Goal: Find specific page/section: Find specific page/section

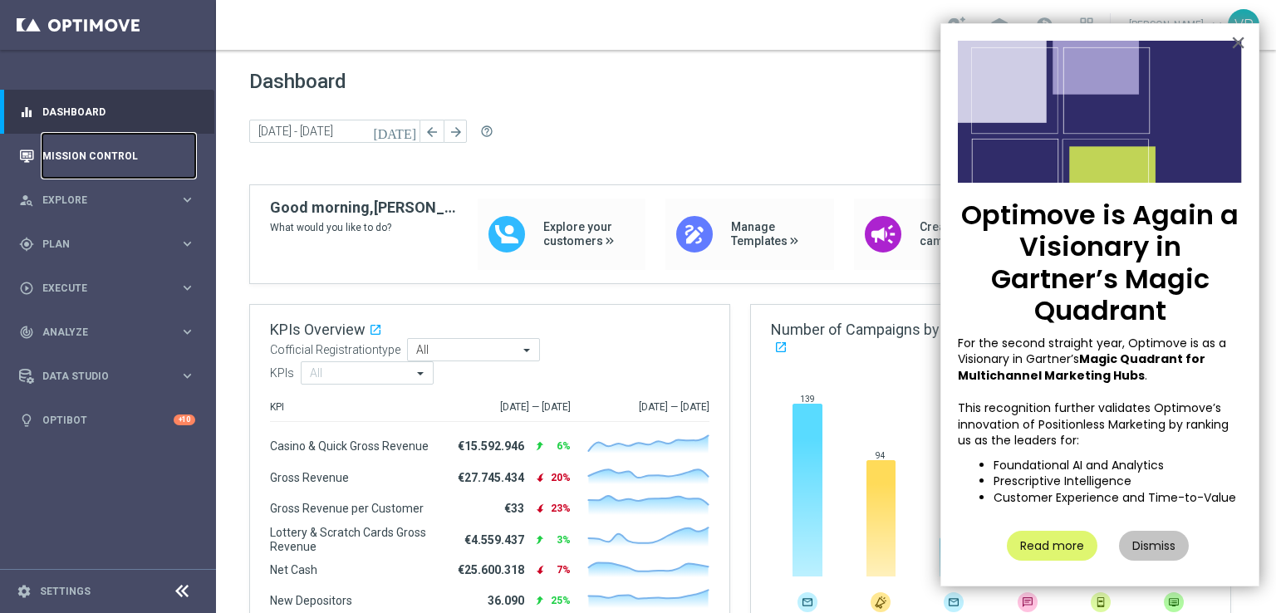
click at [119, 155] on link "Mission Control" at bounding box center [118, 156] width 153 height 44
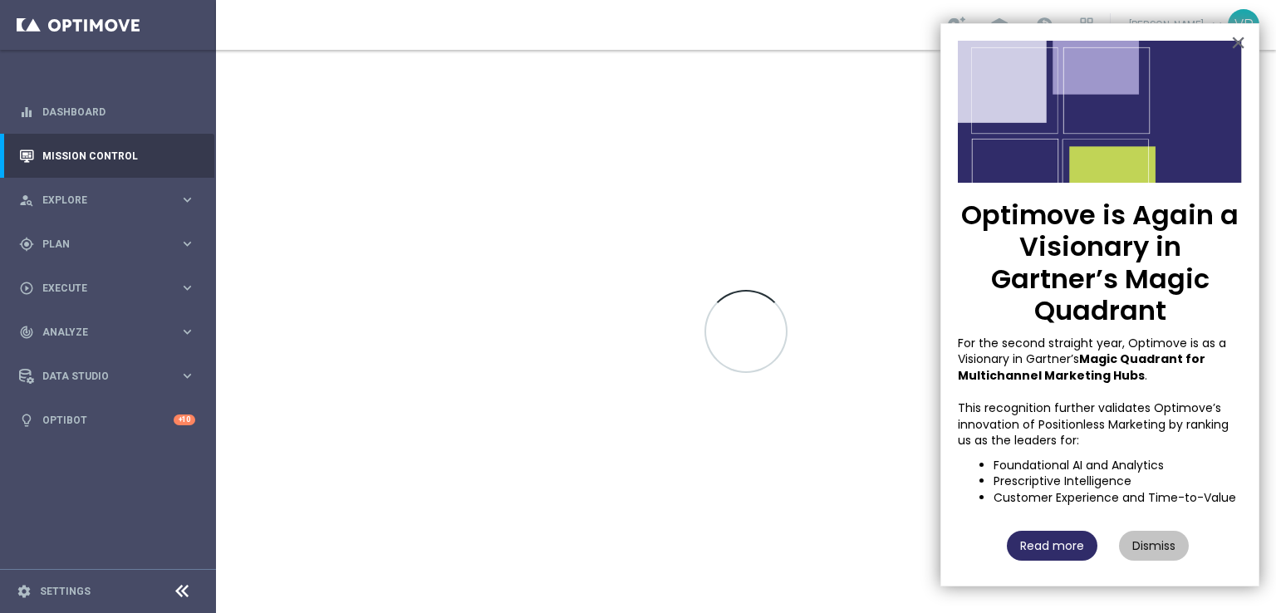
click at [1080, 549] on button "Read more" at bounding box center [1052, 546] width 91 height 30
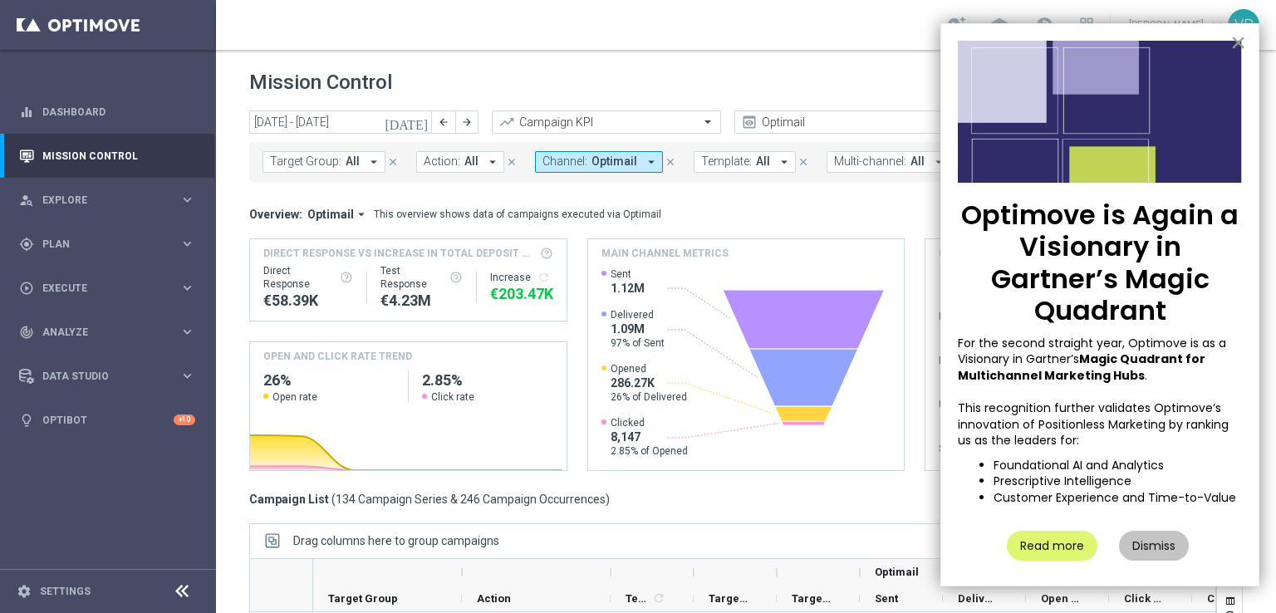
click at [1241, 37] on button "×" at bounding box center [1238, 42] width 16 height 27
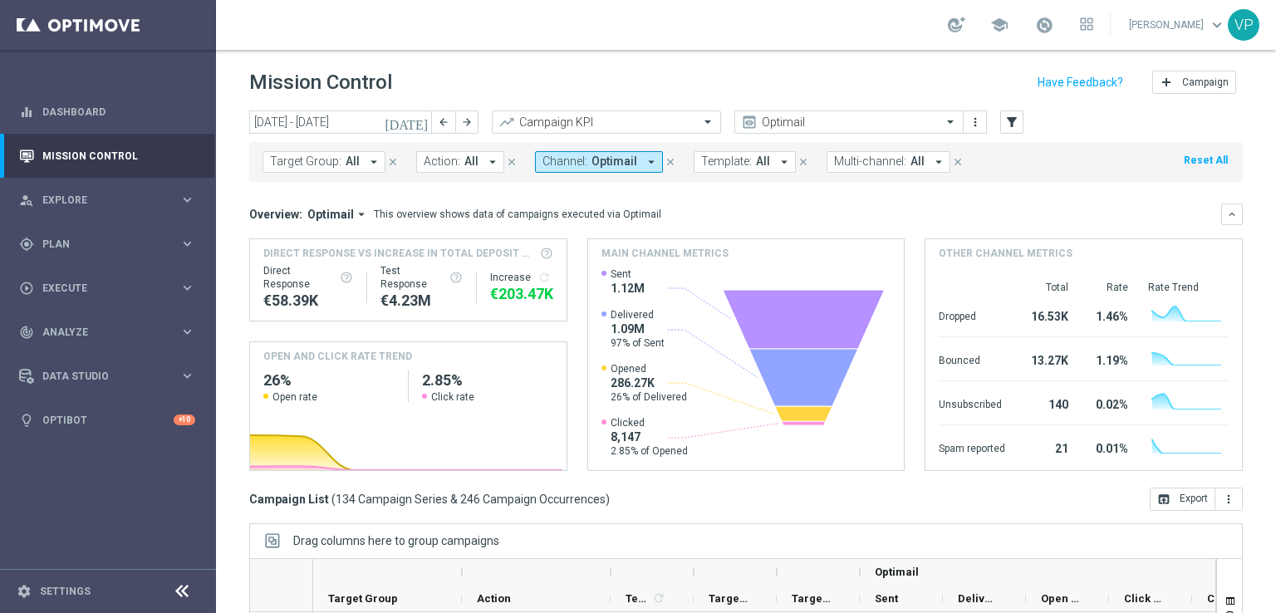
click at [422, 123] on icon "[DATE]" at bounding box center [407, 122] width 45 height 15
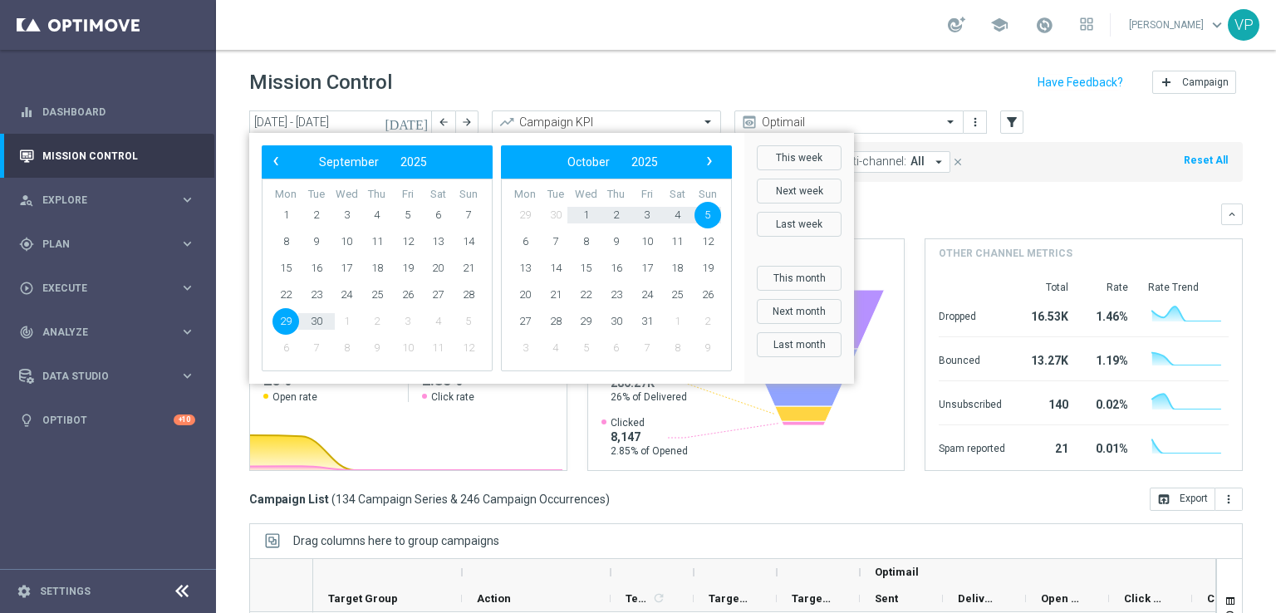
click at [289, 318] on span "29" at bounding box center [285, 321] width 27 height 27
click at [287, 322] on span "29" at bounding box center [285, 321] width 27 height 27
type input "[DATE] - [DATE]"
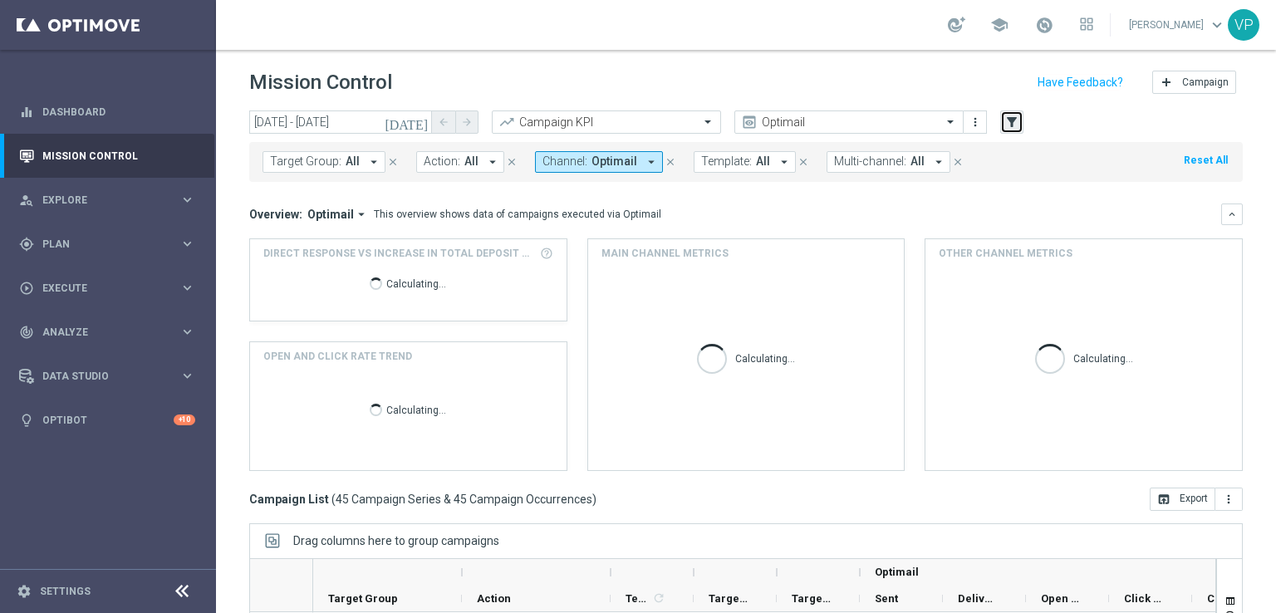
click at [1013, 126] on icon "filter_alt" at bounding box center [1011, 122] width 15 height 15
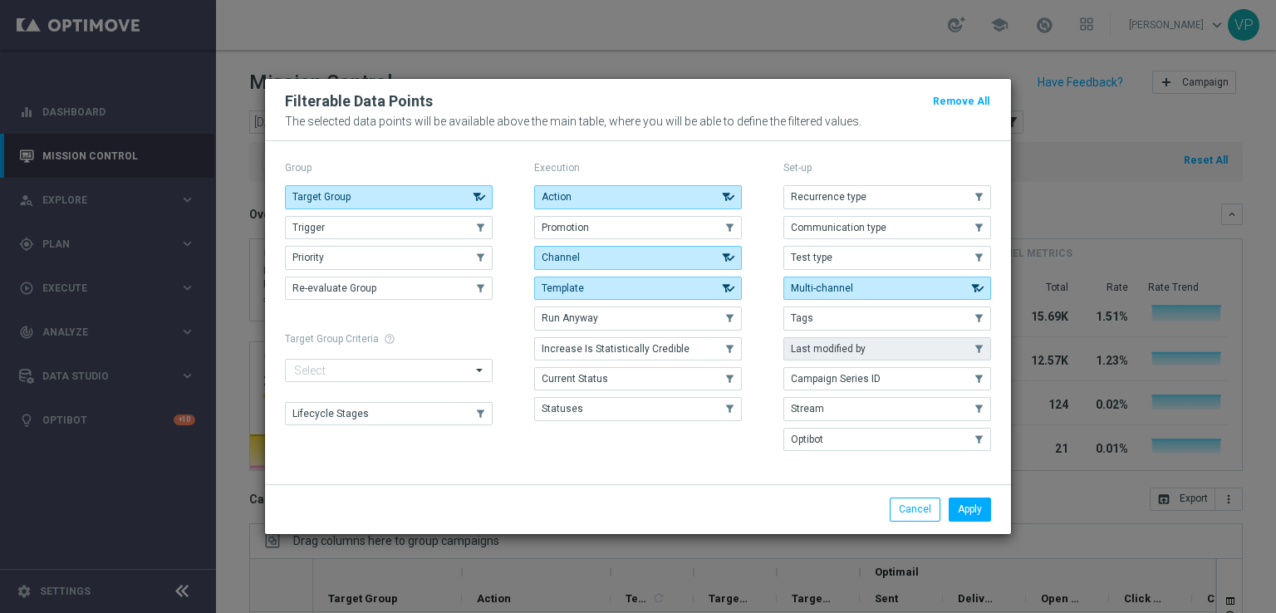
click at [894, 346] on button "Last modified by" at bounding box center [887, 348] width 208 height 23
click at [975, 499] on button "Apply" at bounding box center [969, 508] width 42 height 23
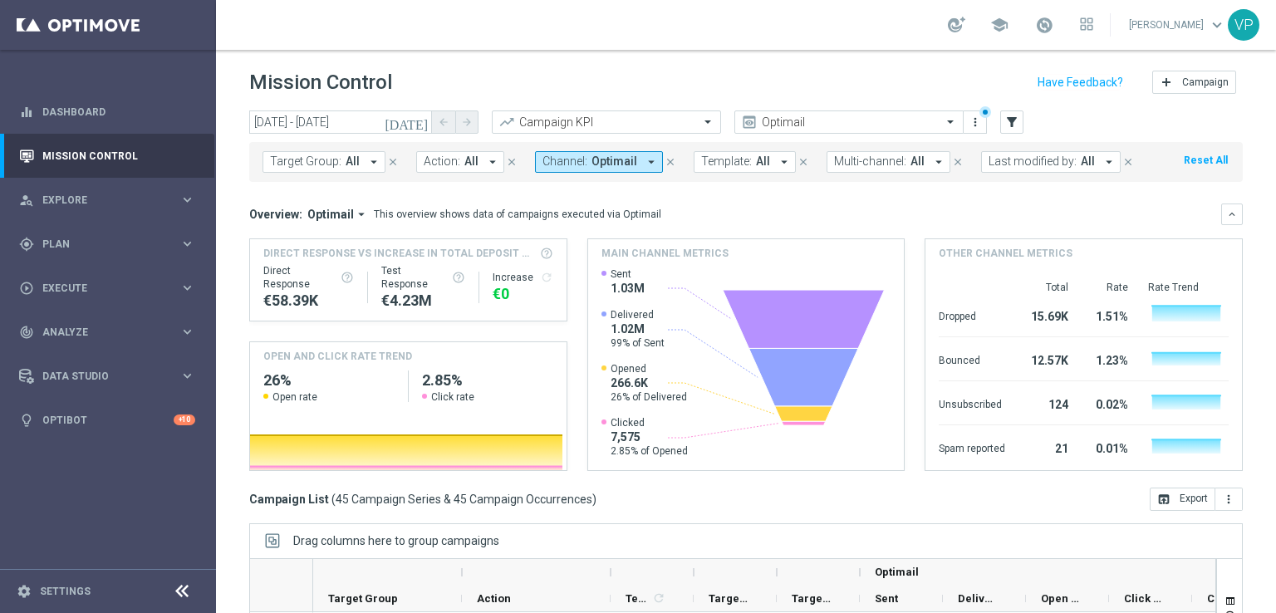
click at [1053, 166] on span "Last modified by:" at bounding box center [1032, 161] width 88 height 14
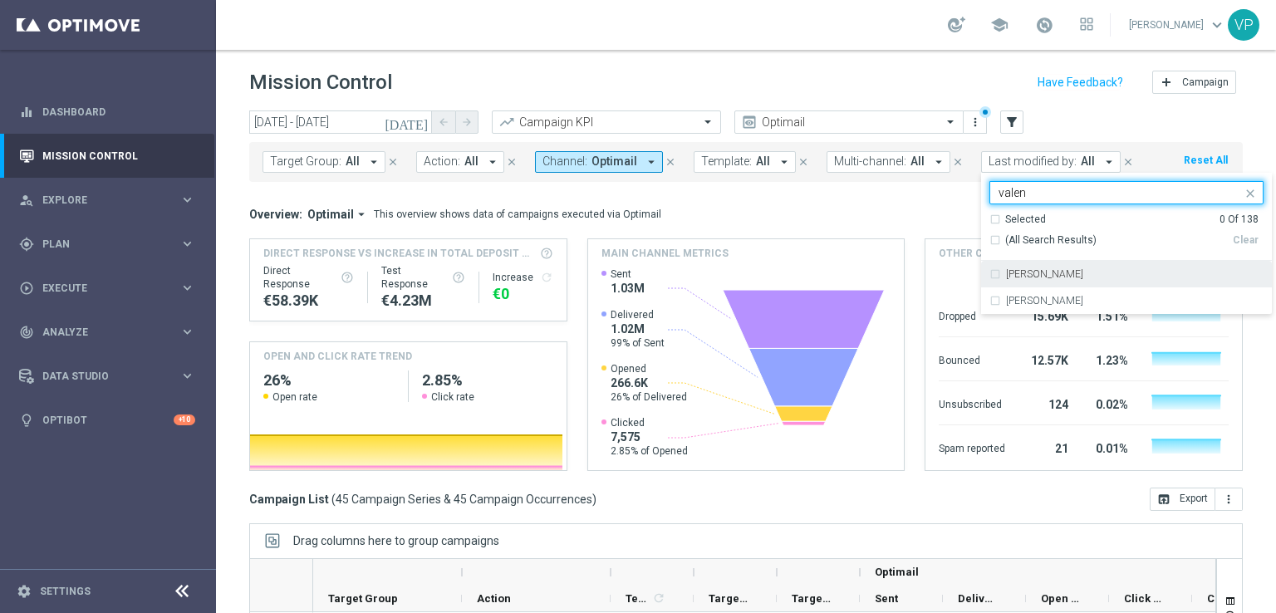
click at [1026, 277] on label "[PERSON_NAME]" at bounding box center [1044, 274] width 77 height 10
type input "valen"
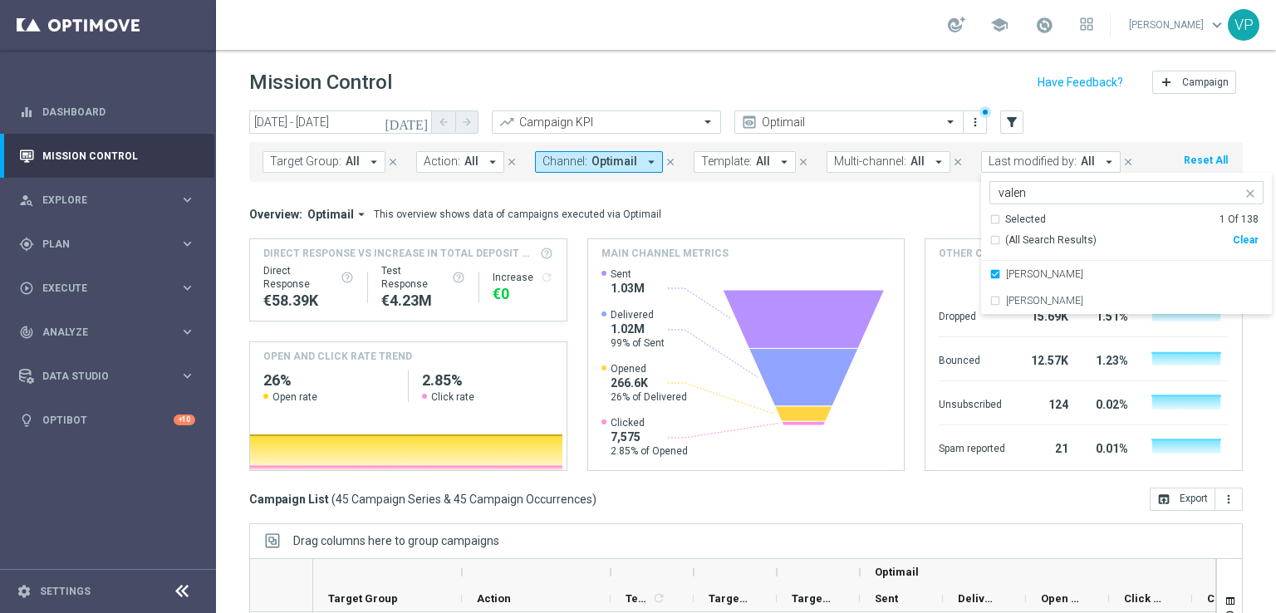
click at [880, 228] on div "Overview: Optimail arrow_drop_down This overview shows data of campaigns execut…" at bounding box center [745, 336] width 993 height 267
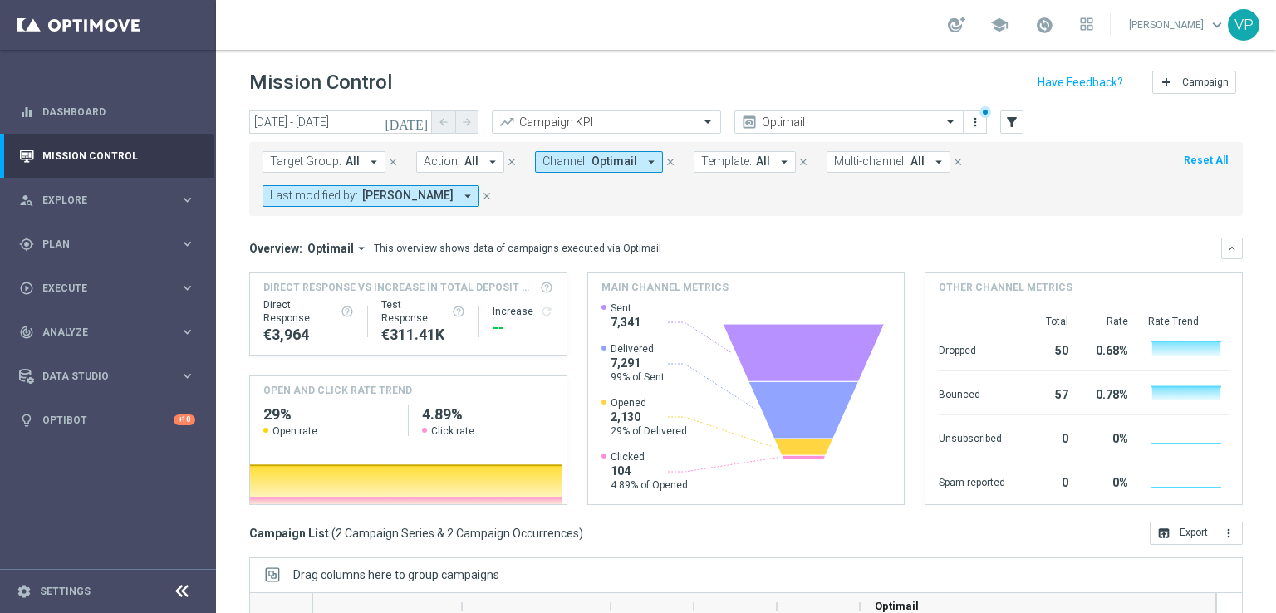
scroll to position [251, 0]
